Goal: Information Seeking & Learning: Learn about a topic

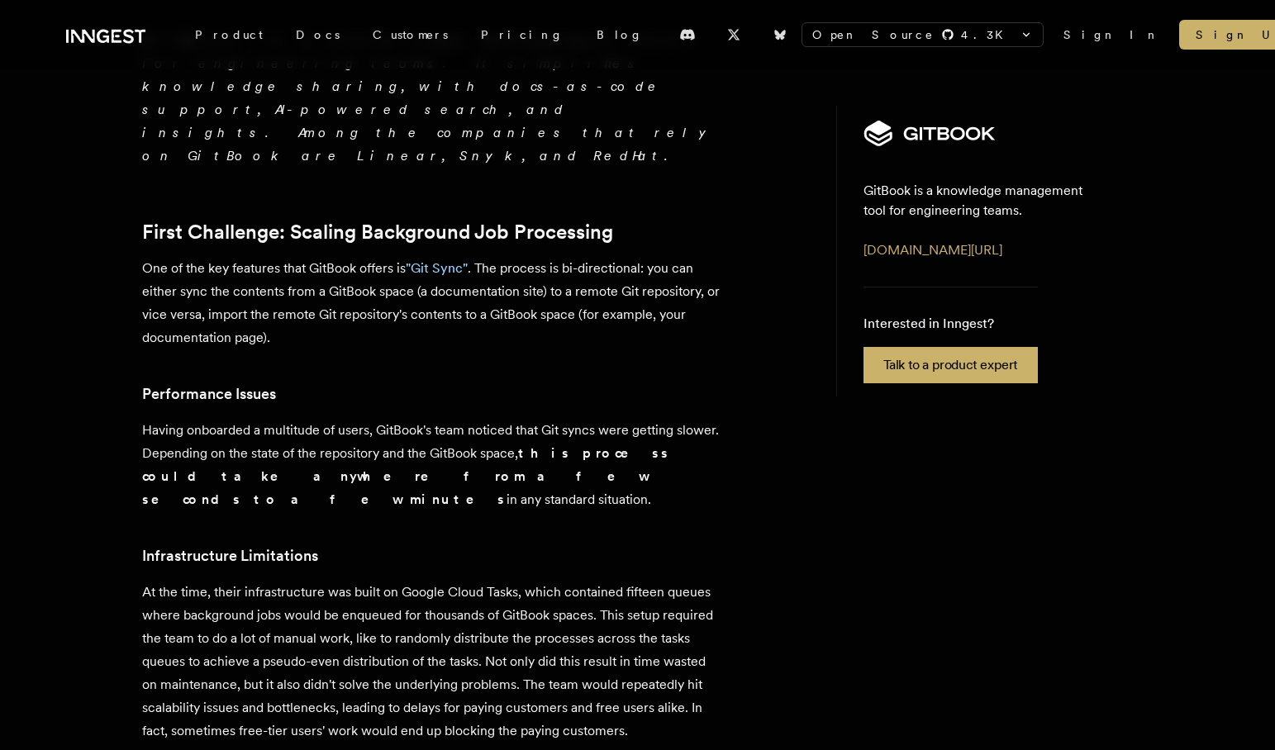
scroll to position [455, 0]
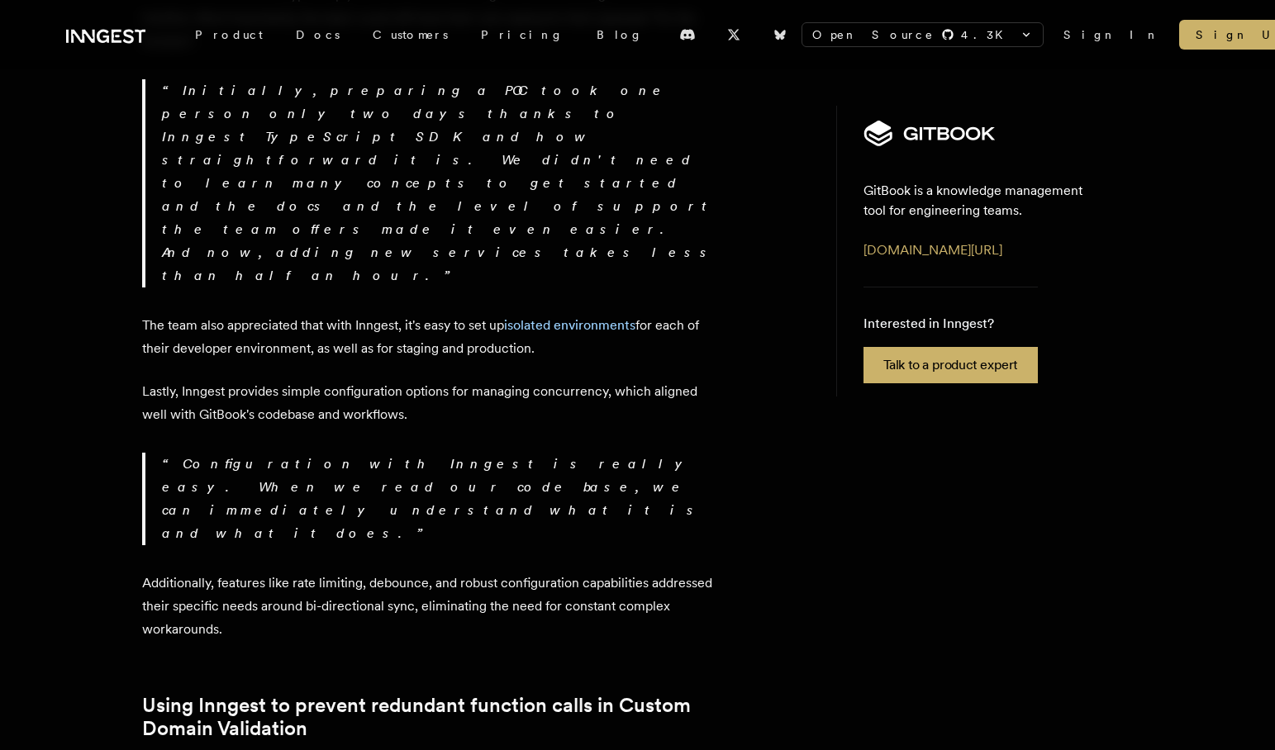
scroll to position [3175, 0]
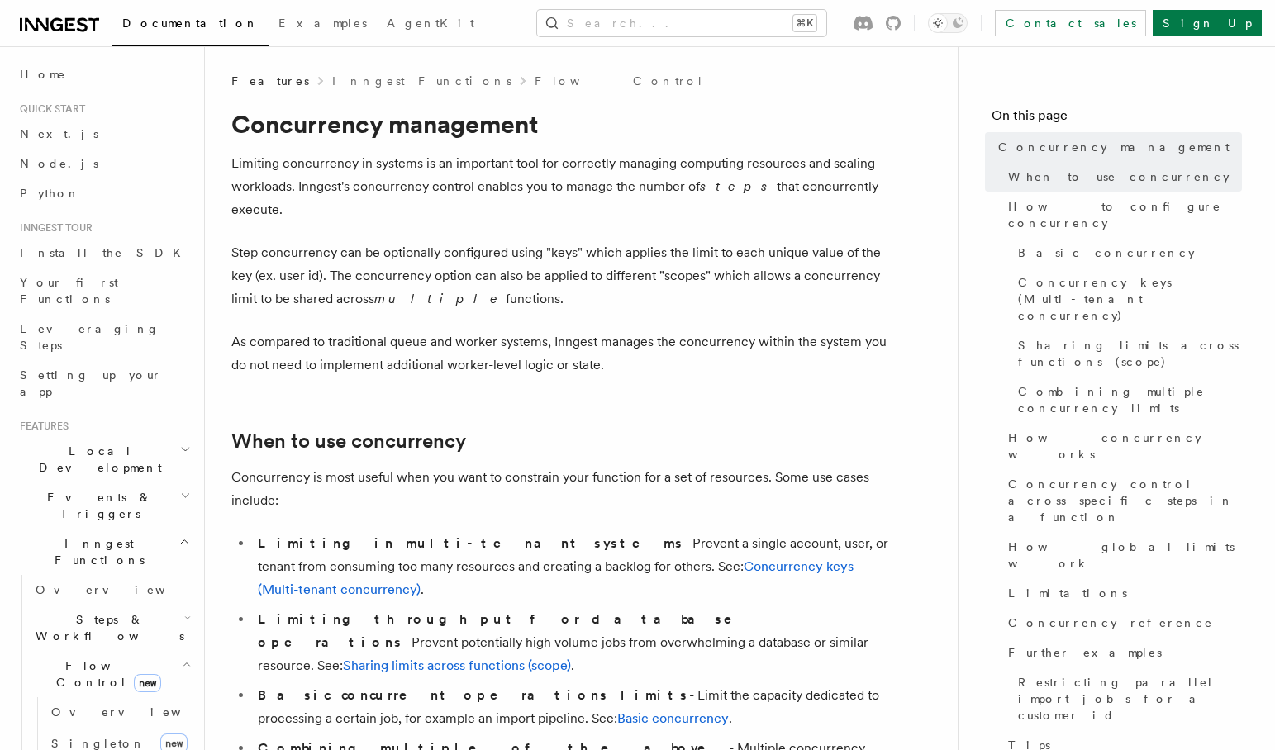
click at [629, 331] on p "As compared to traditional queue and worker systems, Inngest manages the concur…" at bounding box center [561, 354] width 661 height 46
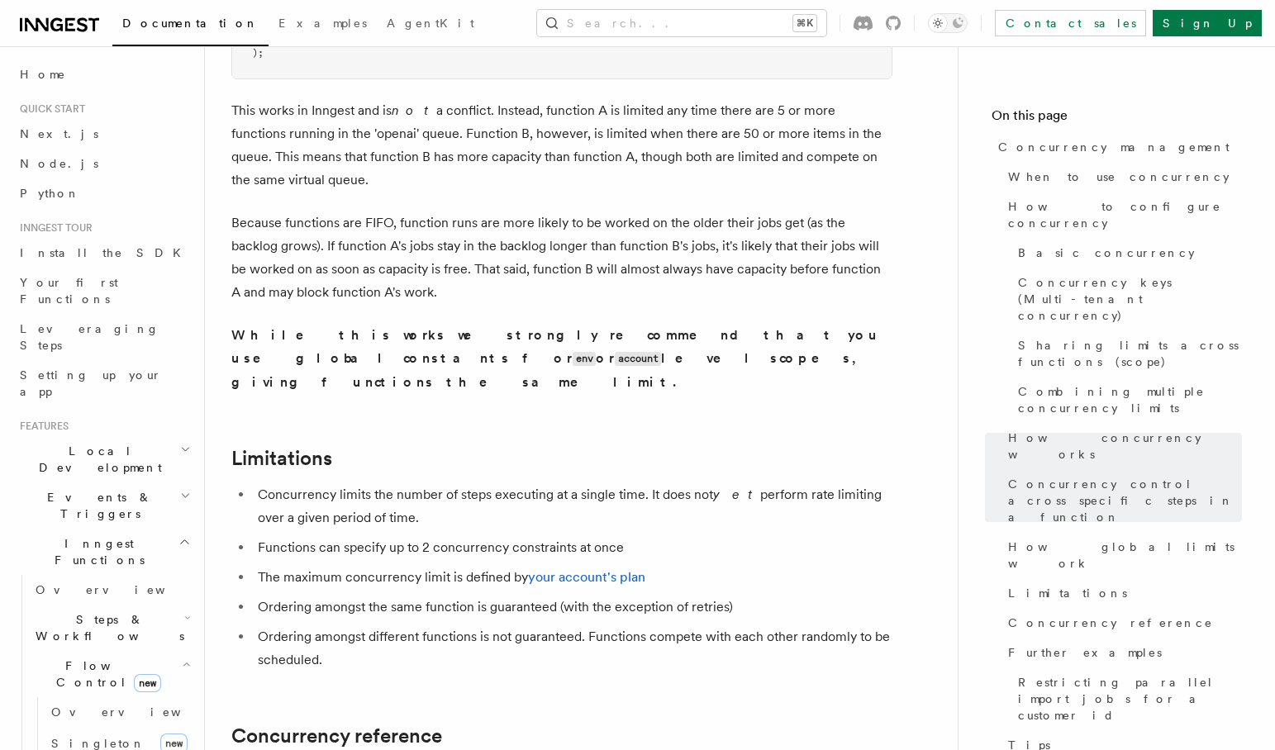
scroll to position [5036, 0]
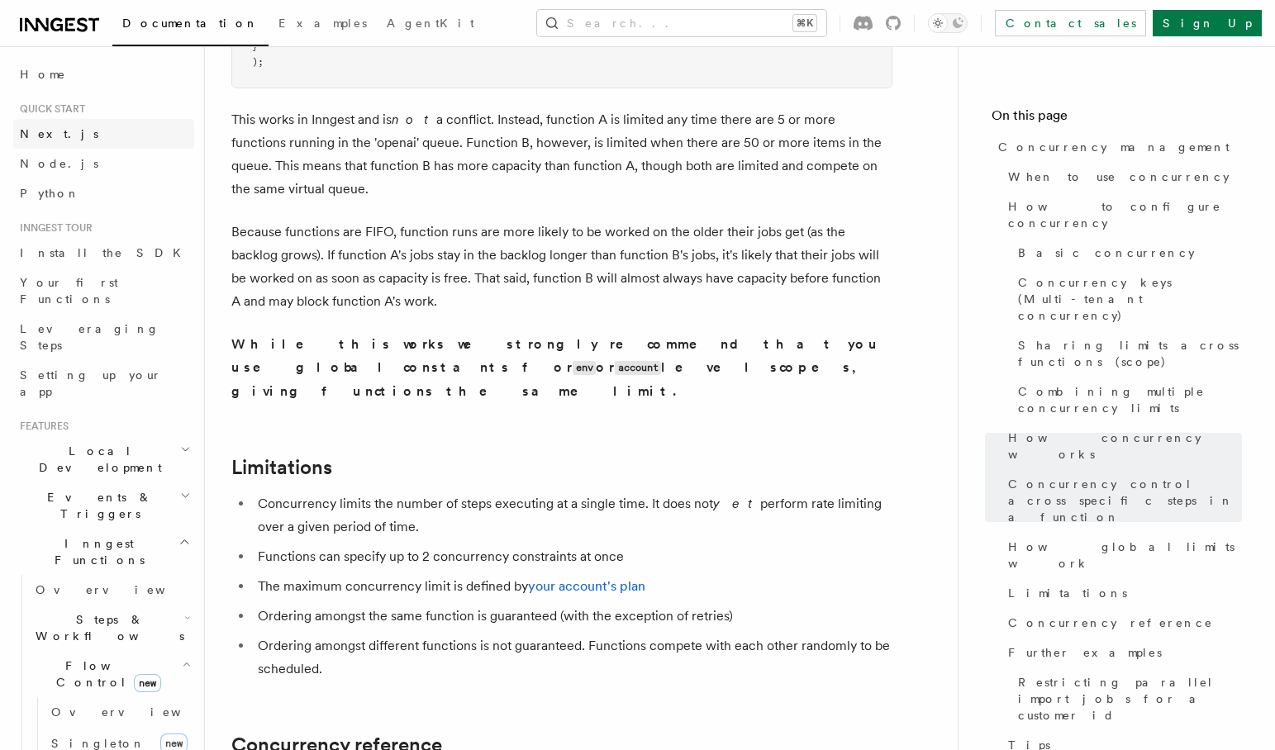
click at [31, 135] on span "Next.js" at bounding box center [59, 133] width 78 height 13
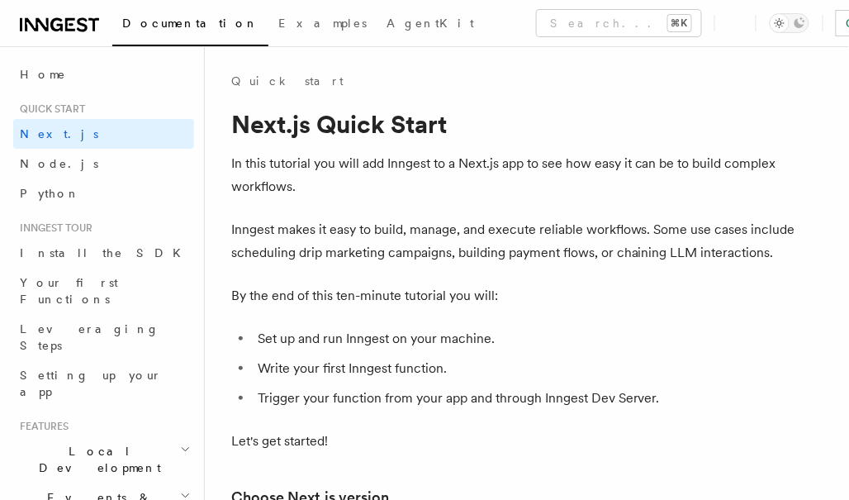
click at [444, 260] on p "Inngest makes it easy to build, manage, and execute reliable workflows. Some us…" at bounding box center [527, 241] width 592 height 46
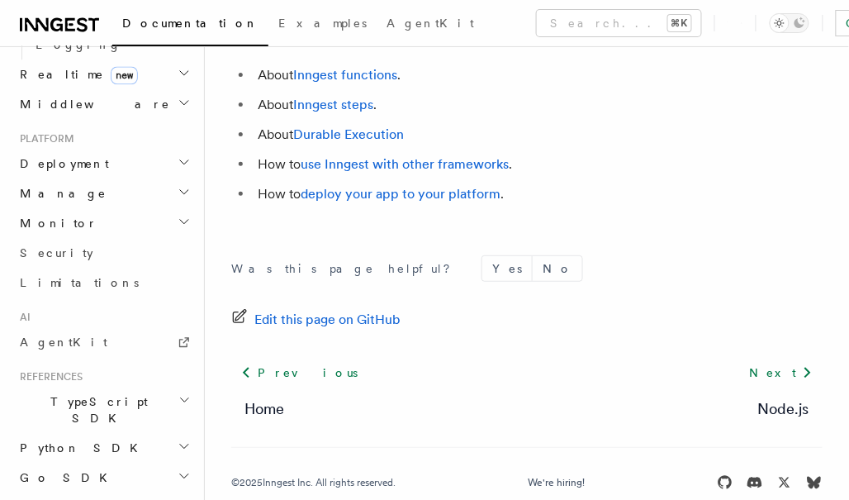
scroll to position [821, 0]
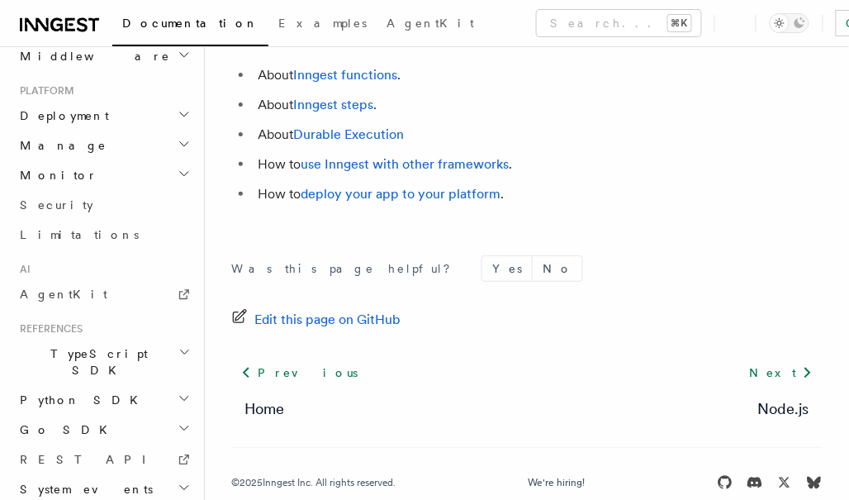
click at [177, 339] on h2 "TypeScript SDK" at bounding box center [103, 362] width 181 height 46
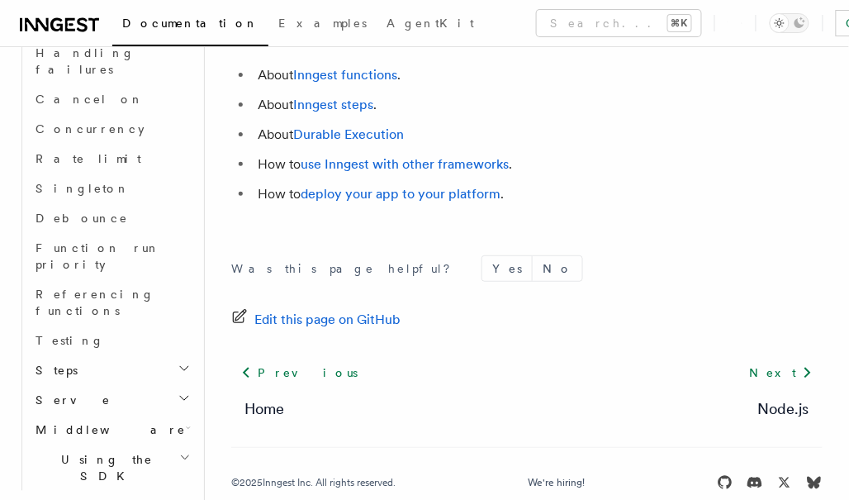
scroll to position [1357, 0]
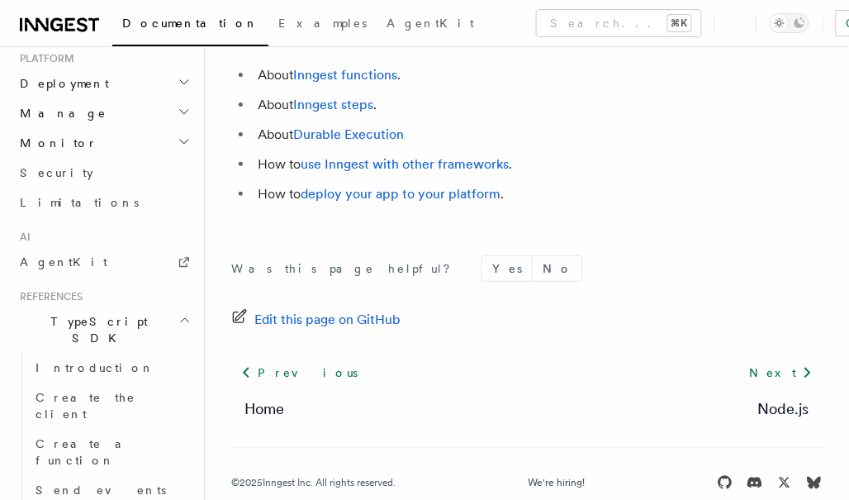
scroll to position [853, 0]
click at [93, 362] on span "Introduction" at bounding box center [95, 368] width 119 height 13
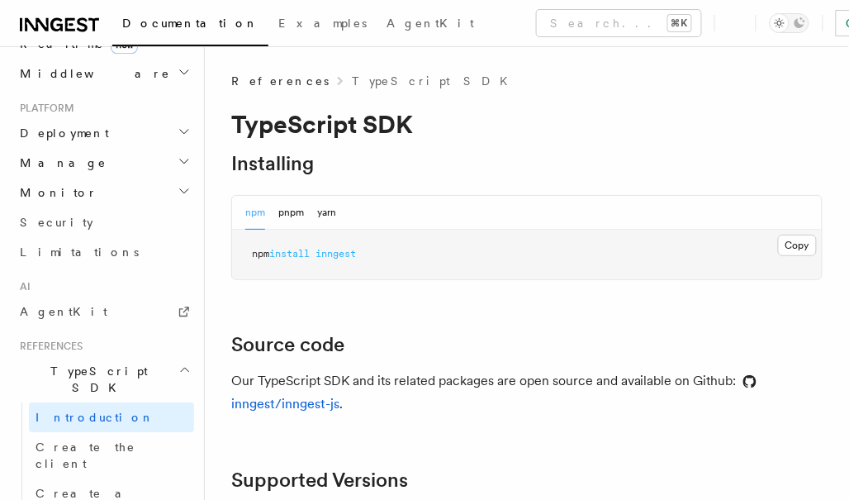
scroll to position [802, 0]
